Goal: Find specific page/section: Find specific page/section

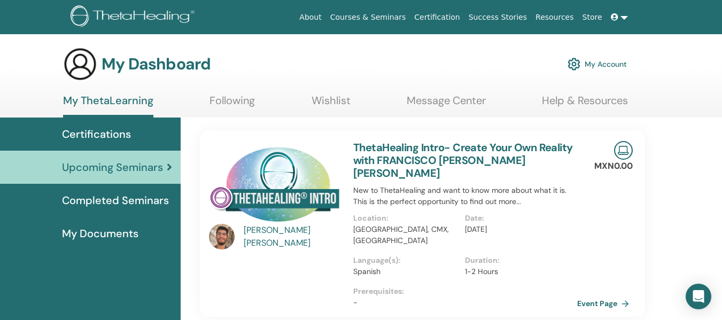
click at [159, 209] on link "Completed Seminars" at bounding box center [90, 200] width 181 height 33
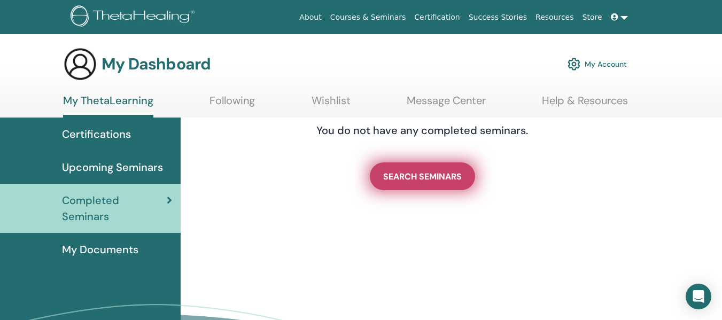
click at [434, 177] on span "SEARCH SEMINARS" at bounding box center [422, 176] width 79 height 11
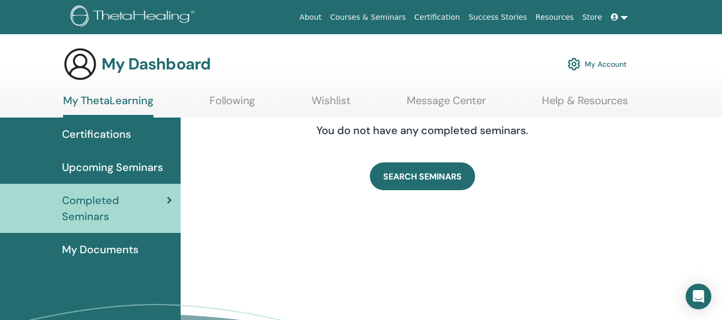
click at [140, 134] on div "Certifications" at bounding box center [91, 134] width 164 height 16
